Goal: Task Accomplishment & Management: Manage account settings

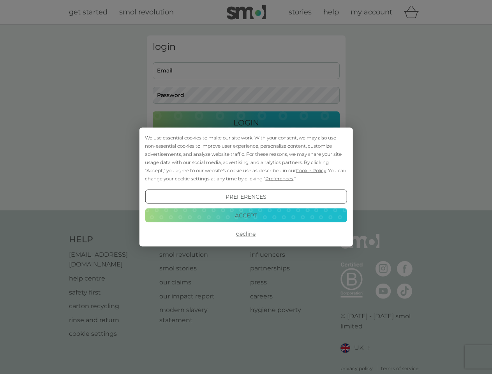
click at [311, 170] on span "Cookie Policy" at bounding box center [311, 170] width 30 height 6
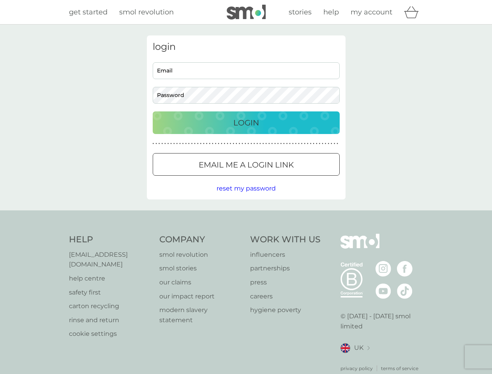
click at [278, 178] on div "login Email Password Login ● ● ● ● ● ● ● ● ● ● ● ● ● ● ● ● ● ● ● ● ● ● ● ● ● ● …" at bounding box center [246, 117] width 198 height 164
click at [246, 197] on div "login Email Password Login ● ● ● ● ● ● ● ● ● ● ● ● ● ● ● ● ● ● ● ● ● ● ● ● ● ● …" at bounding box center [246, 117] width 198 height 164
click at [246, 234] on div "Help [EMAIL_ADDRESS][DOMAIN_NAME] help centre safety first carton recycling rin…" at bounding box center [246, 303] width 354 height 138
click at [246, 215] on div "Help [EMAIL_ADDRESS][DOMAIN_NAME] help centre safety first carton recycling rin…" at bounding box center [246, 302] width 492 height 185
